Goal: Task Accomplishment & Management: Manage account settings

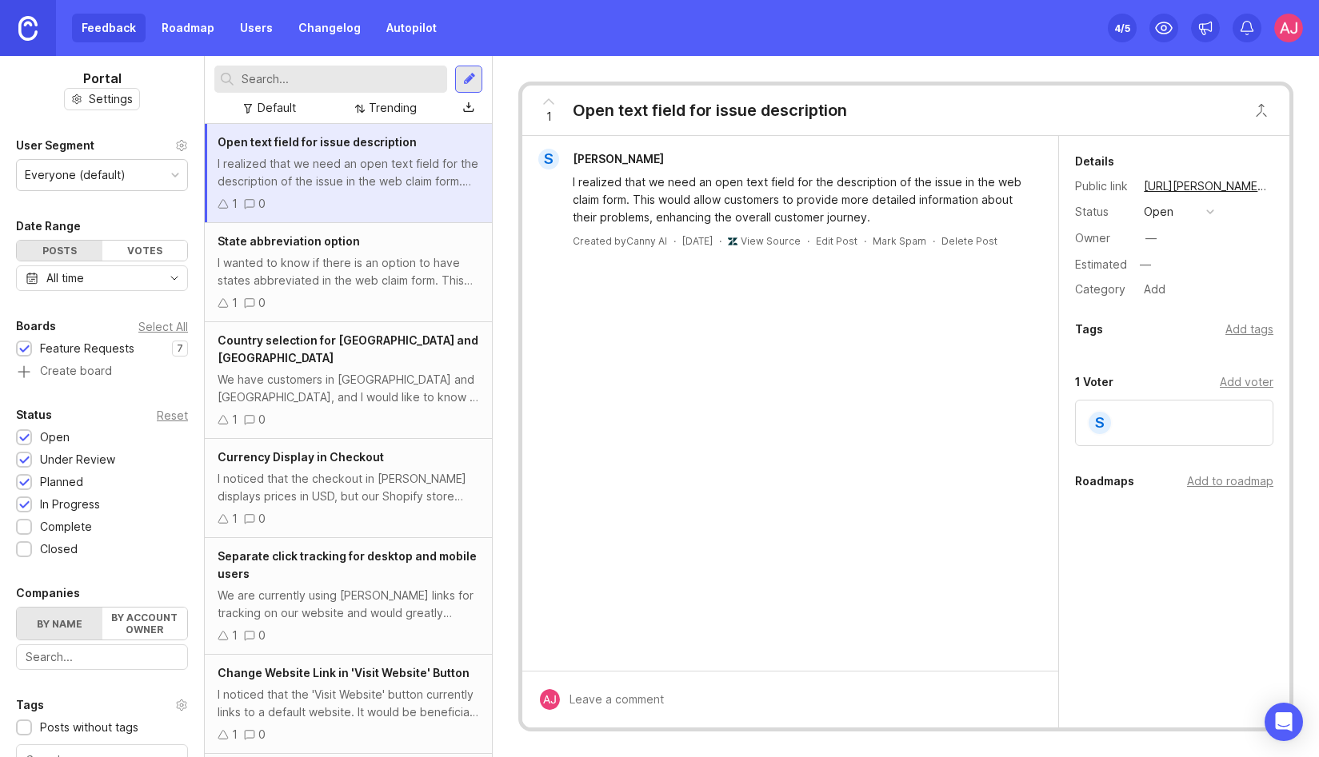
click at [400, 28] on link "Autopilot" at bounding box center [412, 28] width 70 height 29
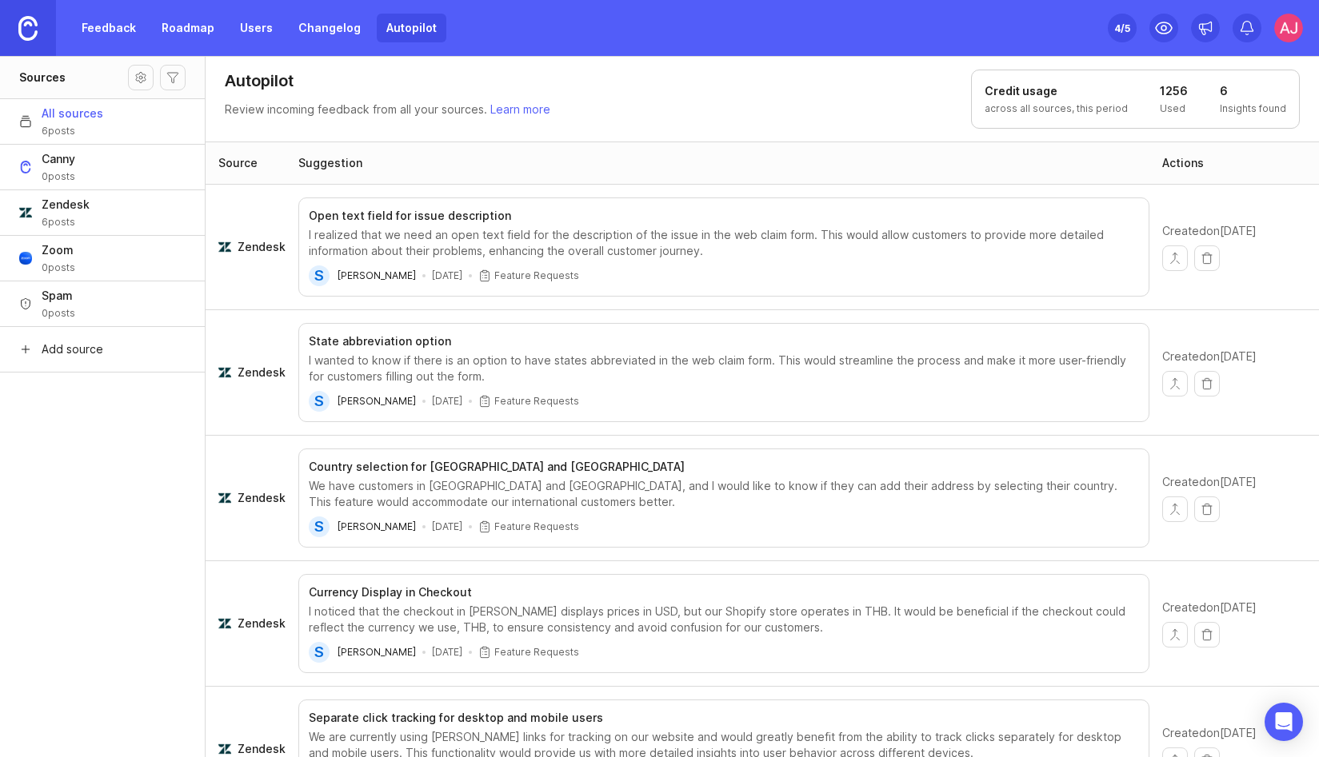
click at [51, 262] on span "0 posts" at bounding box center [59, 268] width 34 height 13
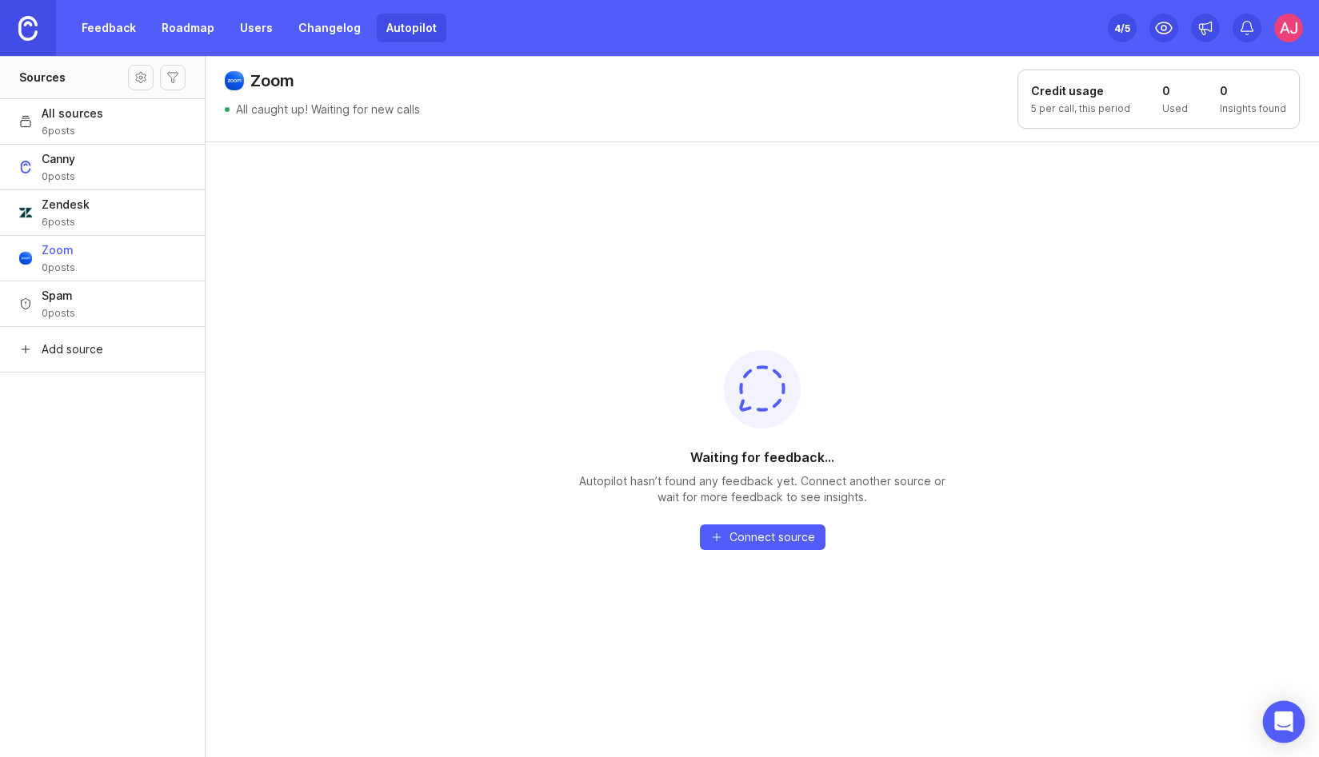
click at [1280, 716] on icon "Open Intercom Messenger" at bounding box center [1283, 722] width 18 height 21
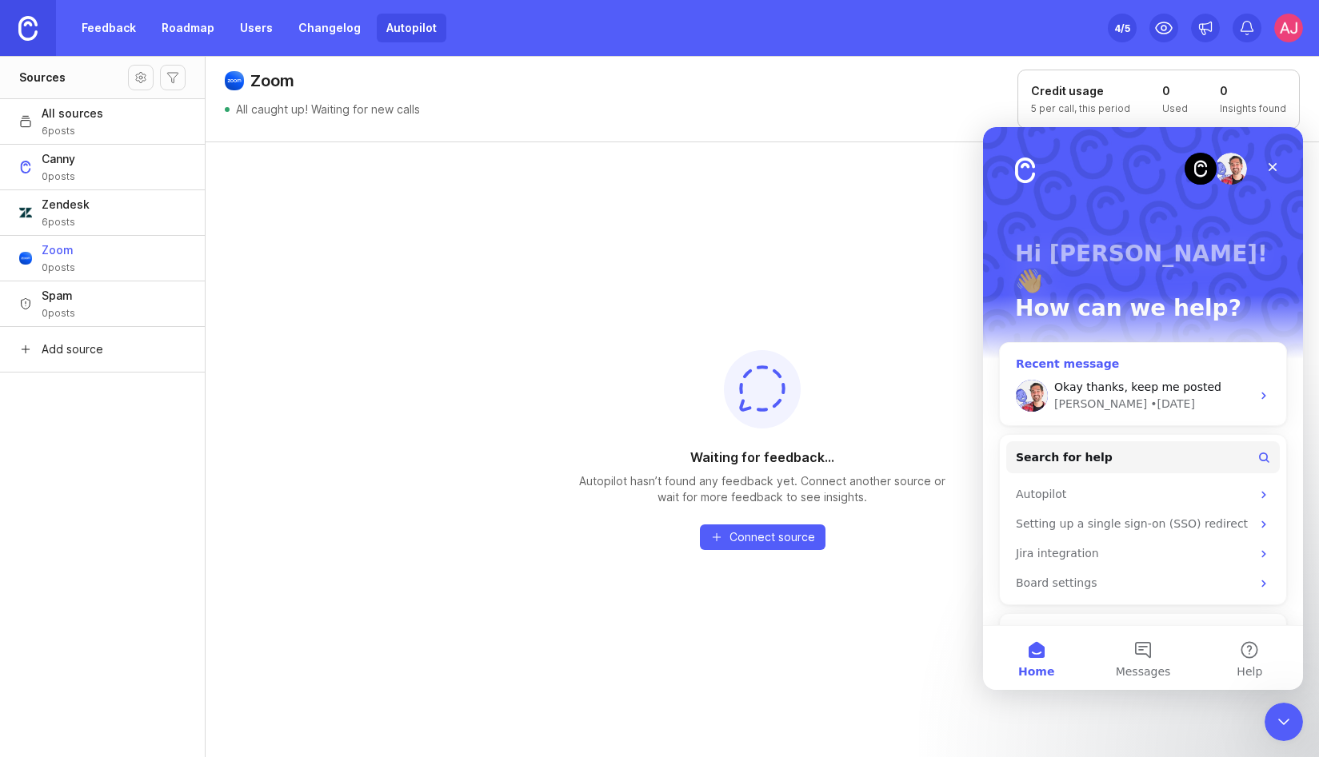
click at [1140, 381] on span "Okay thanks, keep me posted" at bounding box center [1137, 387] width 167 height 13
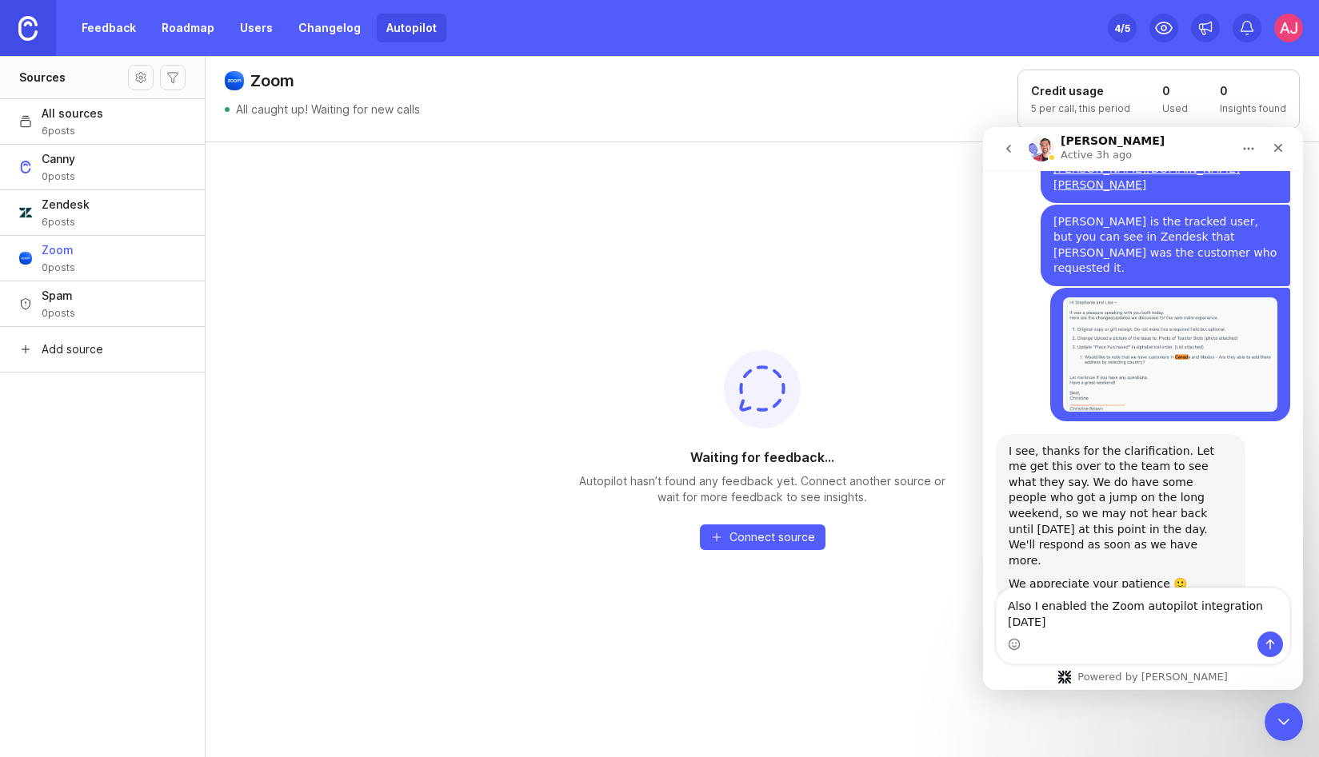
scroll to position [1470, 0]
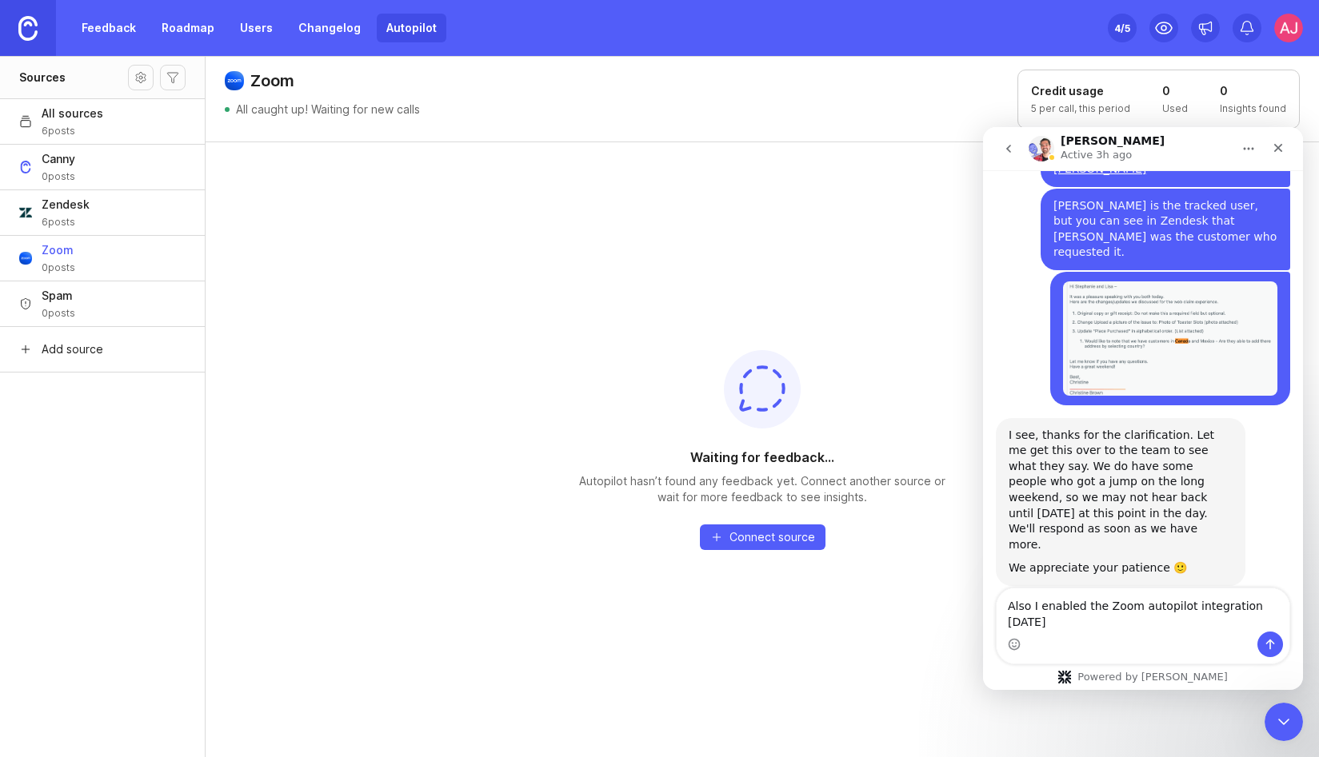
type textarea "Also I enabled the Zoom autopilot integration [DATE]"
click at [1279, 27] on img at bounding box center [1288, 28] width 29 height 29
click at [1288, 146] on div "Close" at bounding box center [1278, 148] width 29 height 29
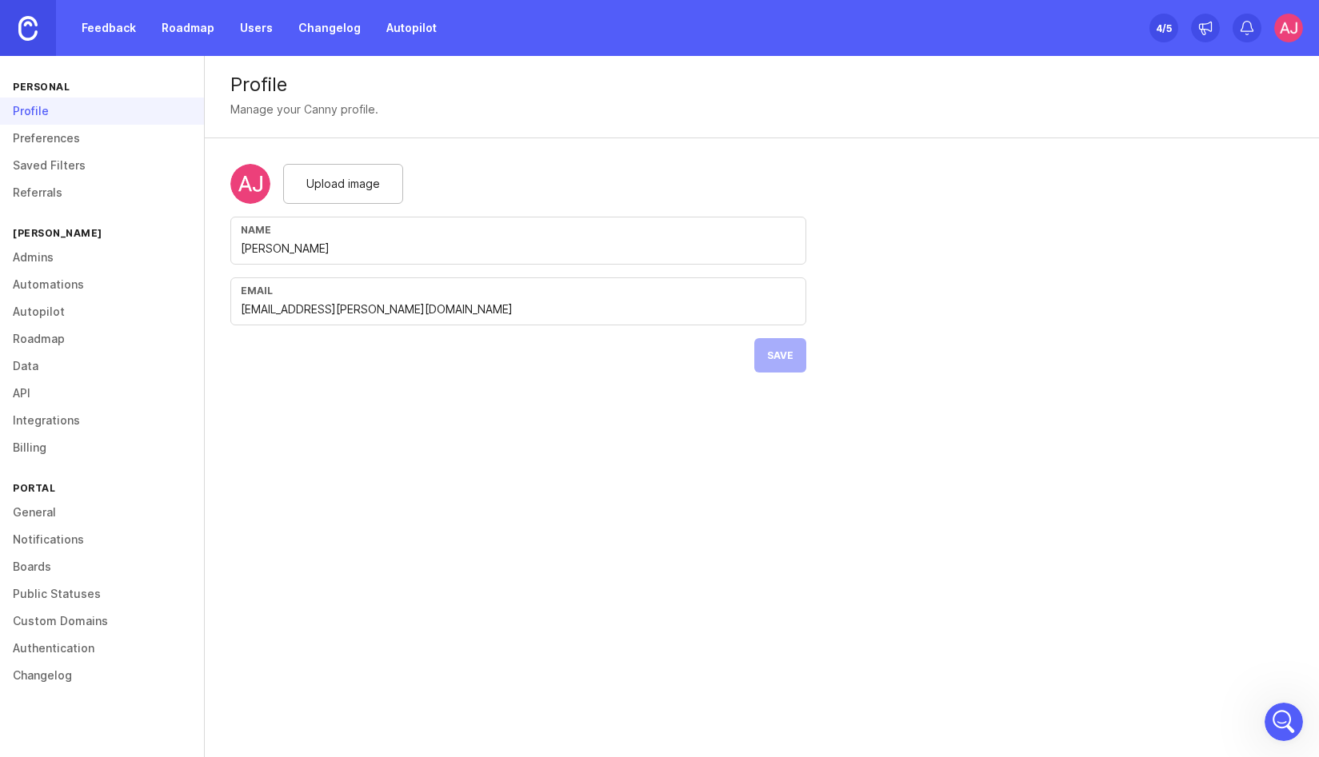
click at [1288, 38] on img at bounding box center [1288, 28] width 29 height 29
click at [51, 313] on link "Autopilot" at bounding box center [102, 311] width 204 height 27
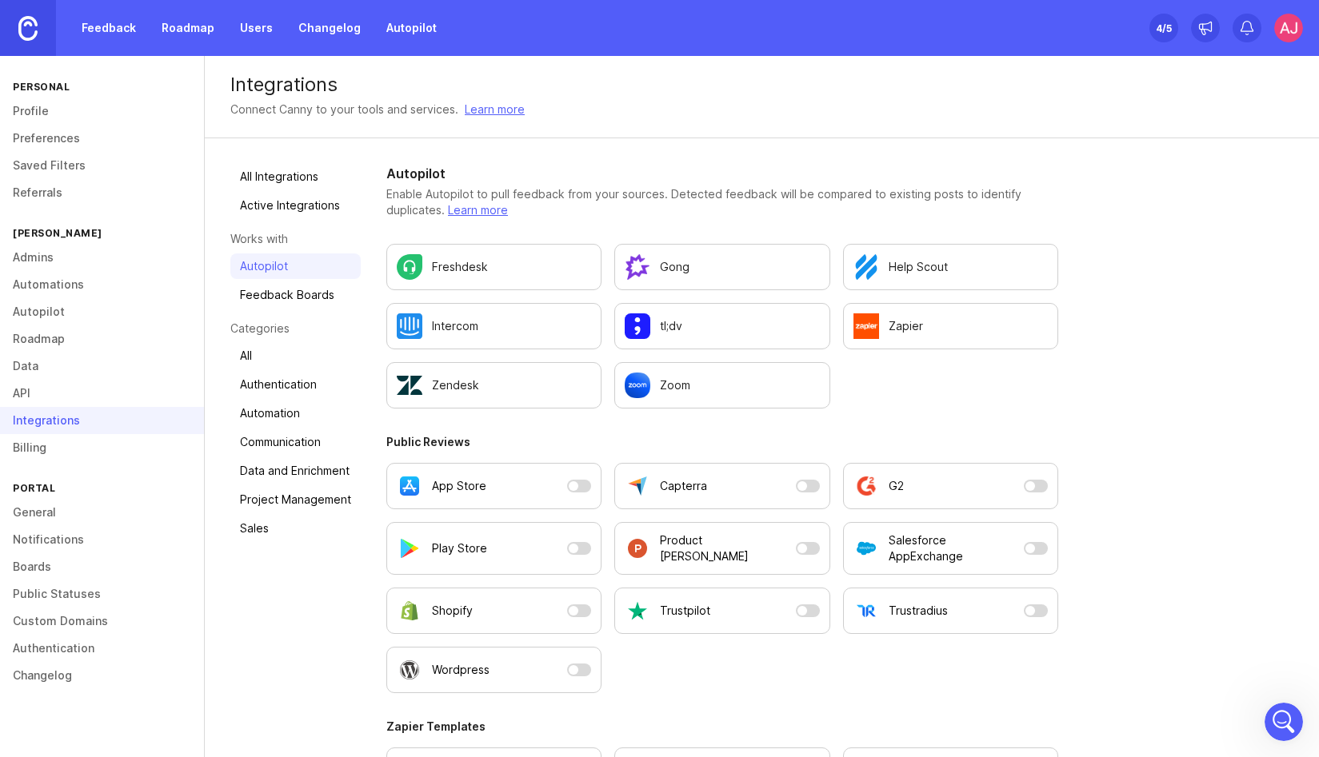
click at [637, 396] on img "Configure Zoom settings." at bounding box center [638, 386] width 26 height 26
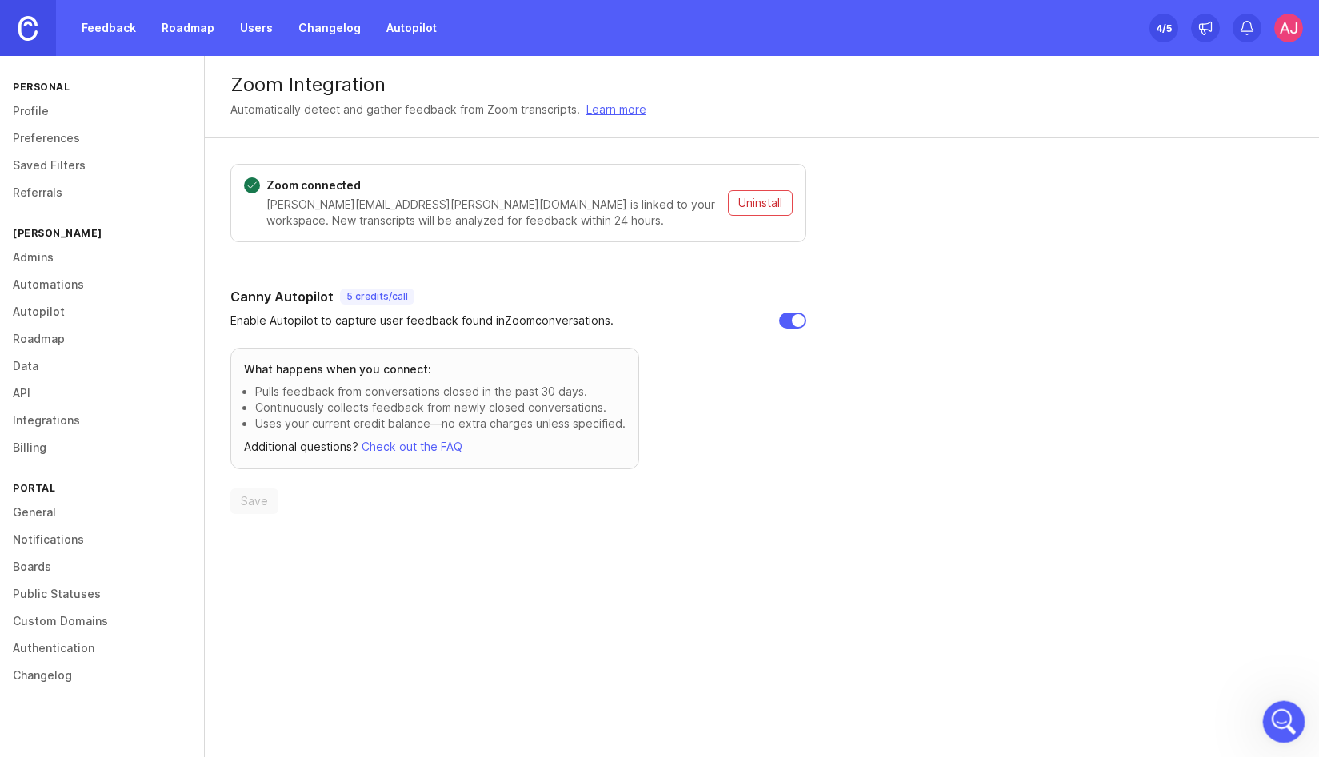
click at [1295, 723] on div "Open Intercom Messenger" at bounding box center [1281, 719] width 53 height 53
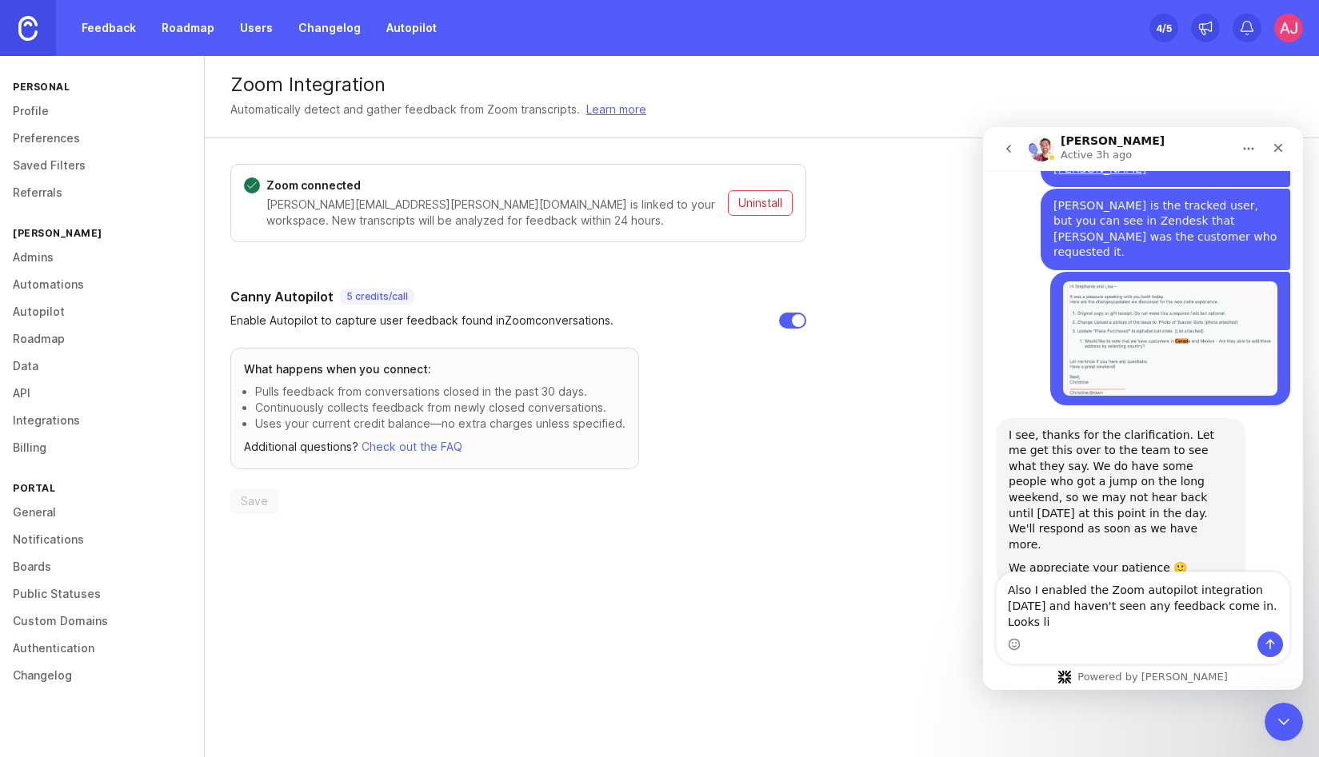
scroll to position [1486, 0]
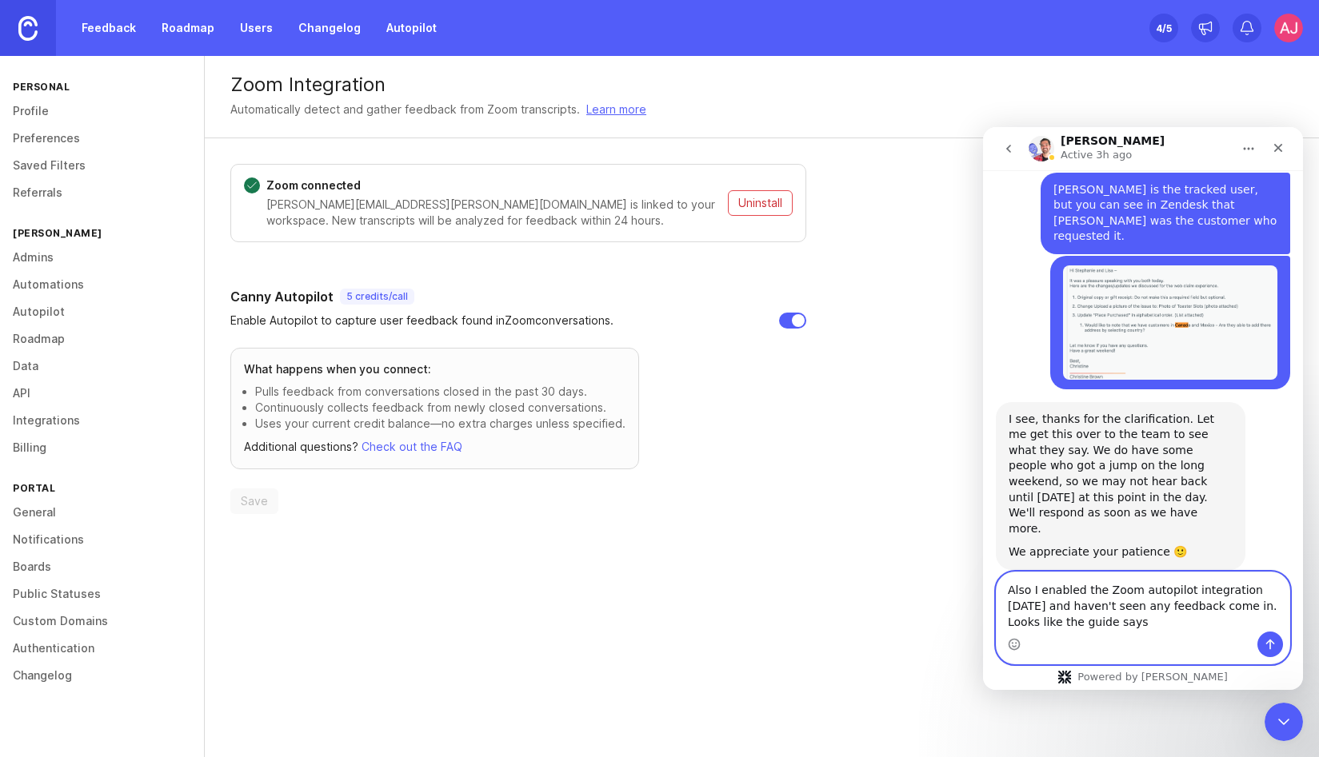
drag, startPoint x: 1251, startPoint y: 608, endPoint x: 1282, endPoint y: 669, distance: 68.3
click at [1282, 669] on div "Also I enabled the Zoom autopilot integration [DATE] and haven't seen any feedb…" at bounding box center [1143, 631] width 320 height 118
click at [1039, 589] on textarea "Also I enabled the Zoom autopilot integration [DATE] and haven't seen any feedb…" at bounding box center [1142, 602] width 293 height 59
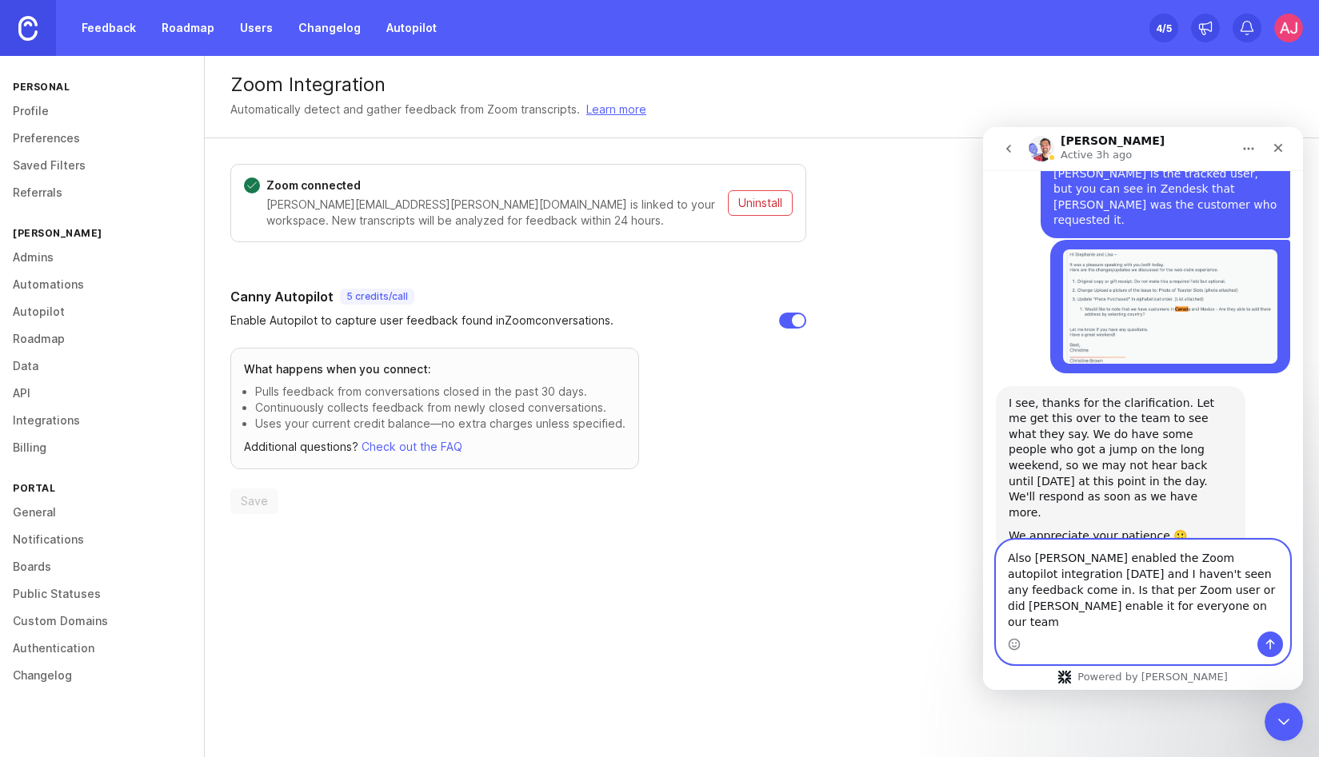
type textarea "Also [PERSON_NAME] enabled the Zoom autopilot integration [DATE] and I haven't …"
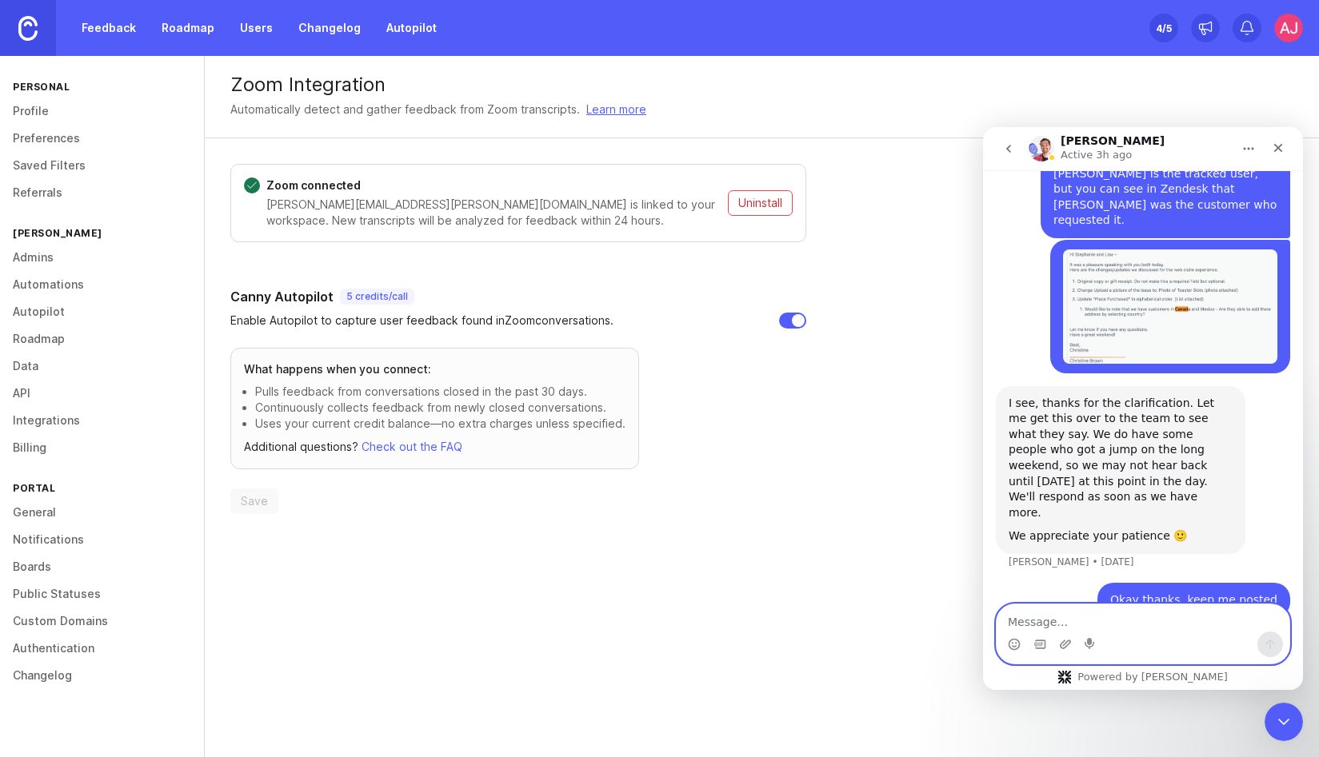
scroll to position [1586, 0]
